Goal: Check status

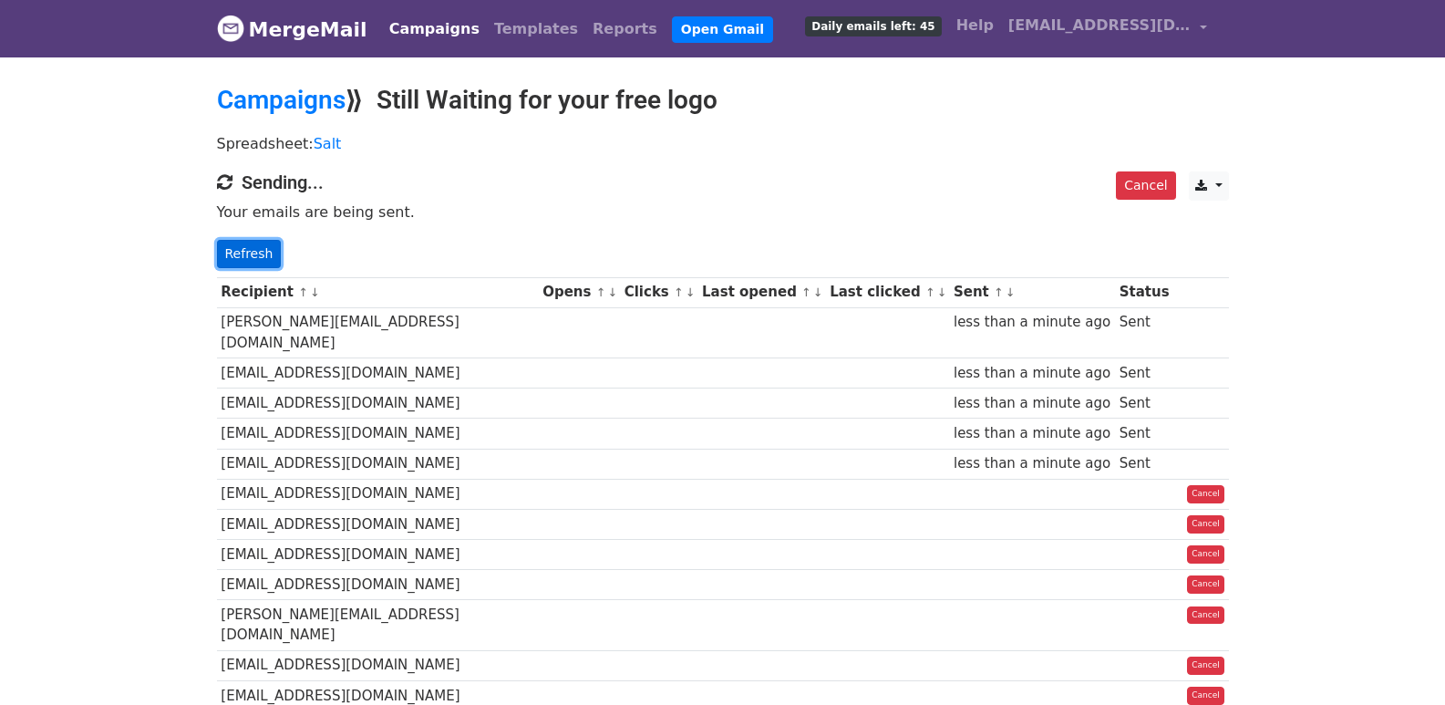
click at [252, 256] on link "Refresh" at bounding box center [249, 254] width 65 height 28
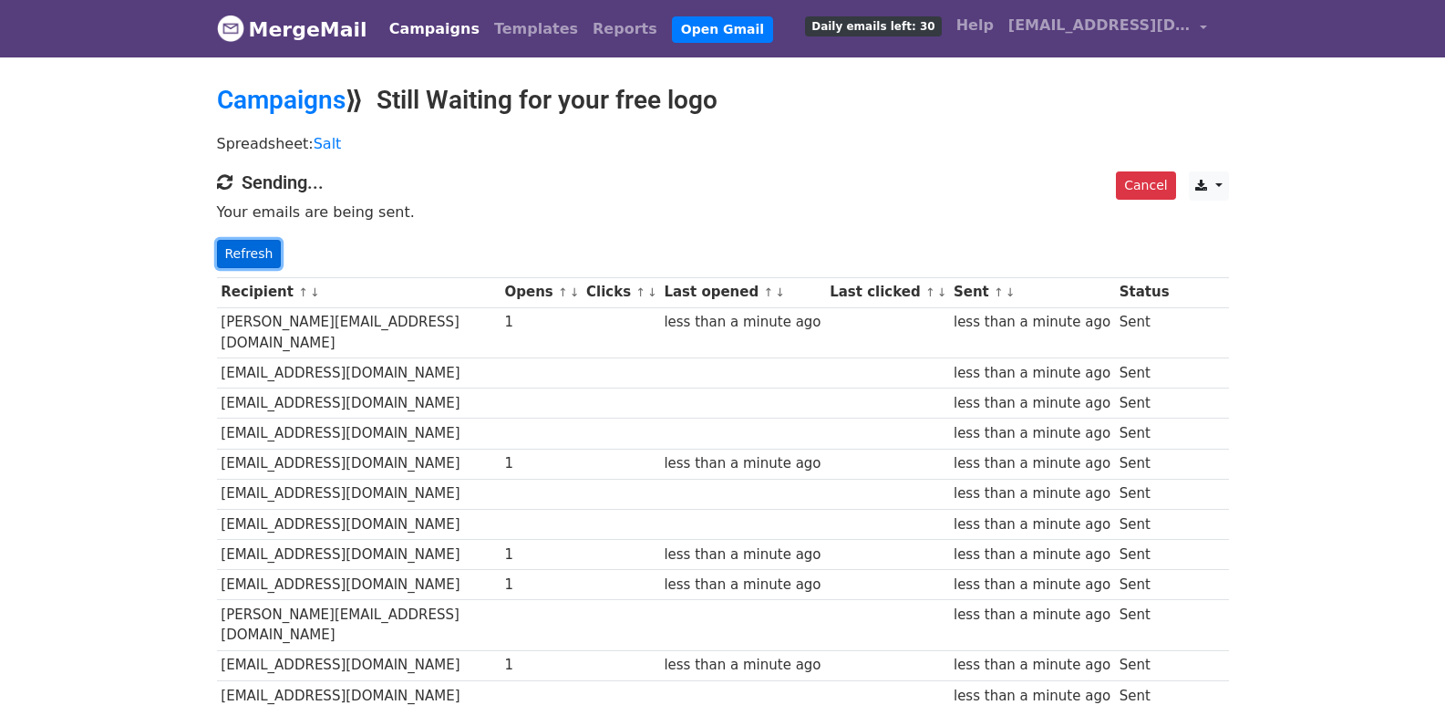
click at [247, 242] on link "Refresh" at bounding box center [249, 254] width 65 height 28
click at [265, 241] on link "Refresh" at bounding box center [249, 254] width 65 height 28
click at [267, 257] on link "Refresh" at bounding box center [249, 254] width 65 height 28
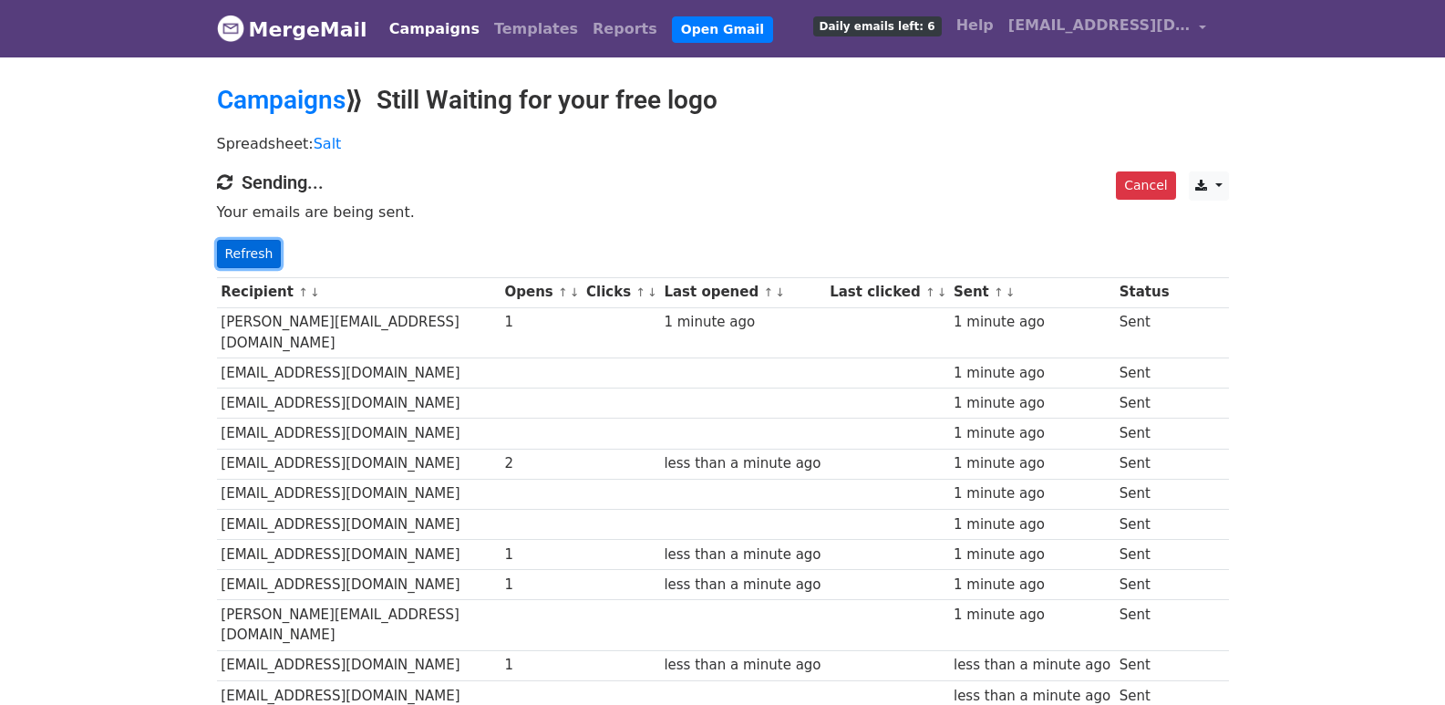
click at [253, 265] on link "Refresh" at bounding box center [249, 254] width 65 height 28
